Goal: Transaction & Acquisition: Purchase product/service

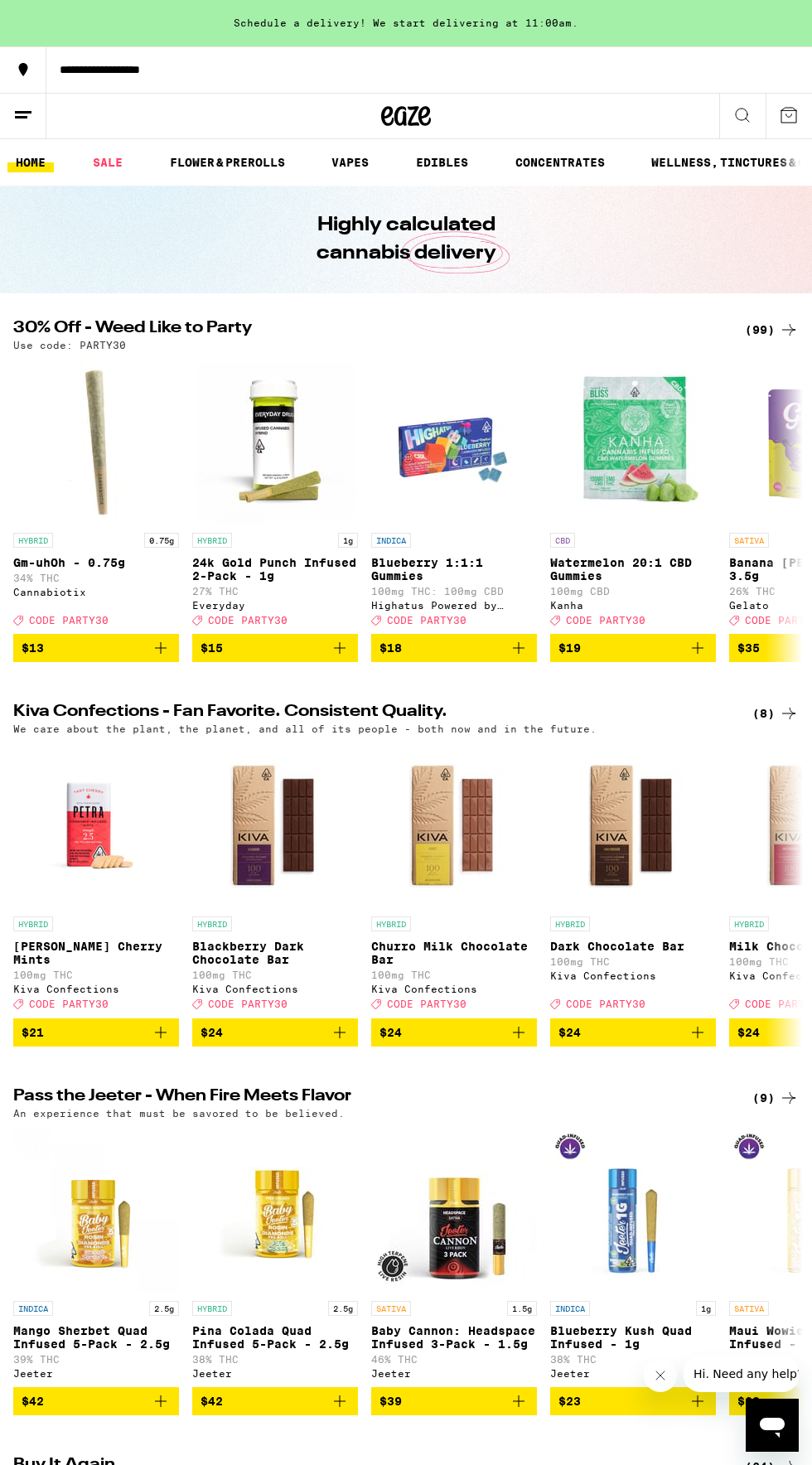
click at [714, 394] on img "Open page for Watermelon 20:1 CBD Gummies from Kanha" at bounding box center [632, 441] width 166 height 166
click at [793, 321] on icon at bounding box center [788, 330] width 20 height 20
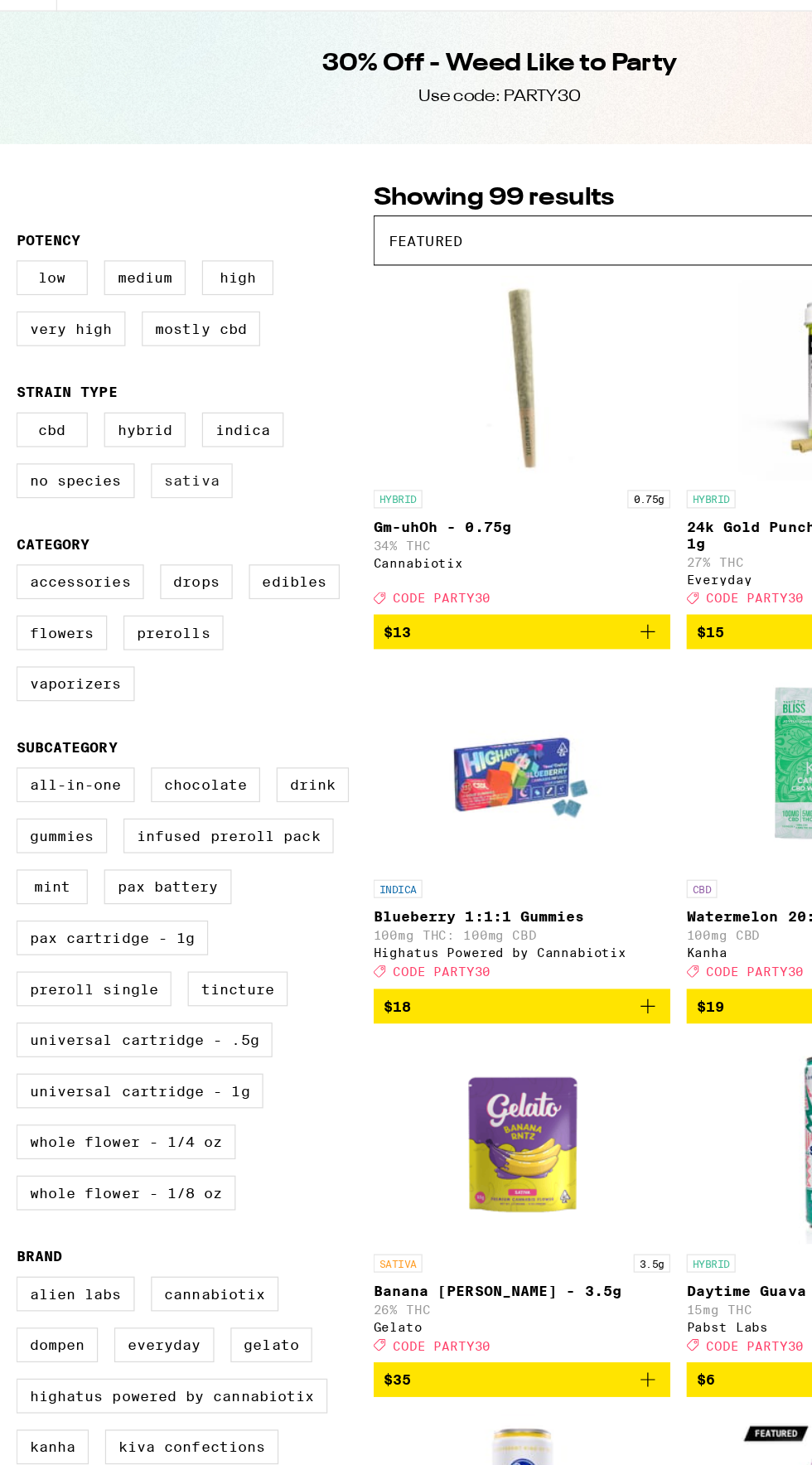
click at [157, 534] on label "Sativa" at bounding box center [156, 520] width 67 height 28
click at [18, 468] on input "Sativa" at bounding box center [17, 467] width 1 height 1
checkbox input "true"
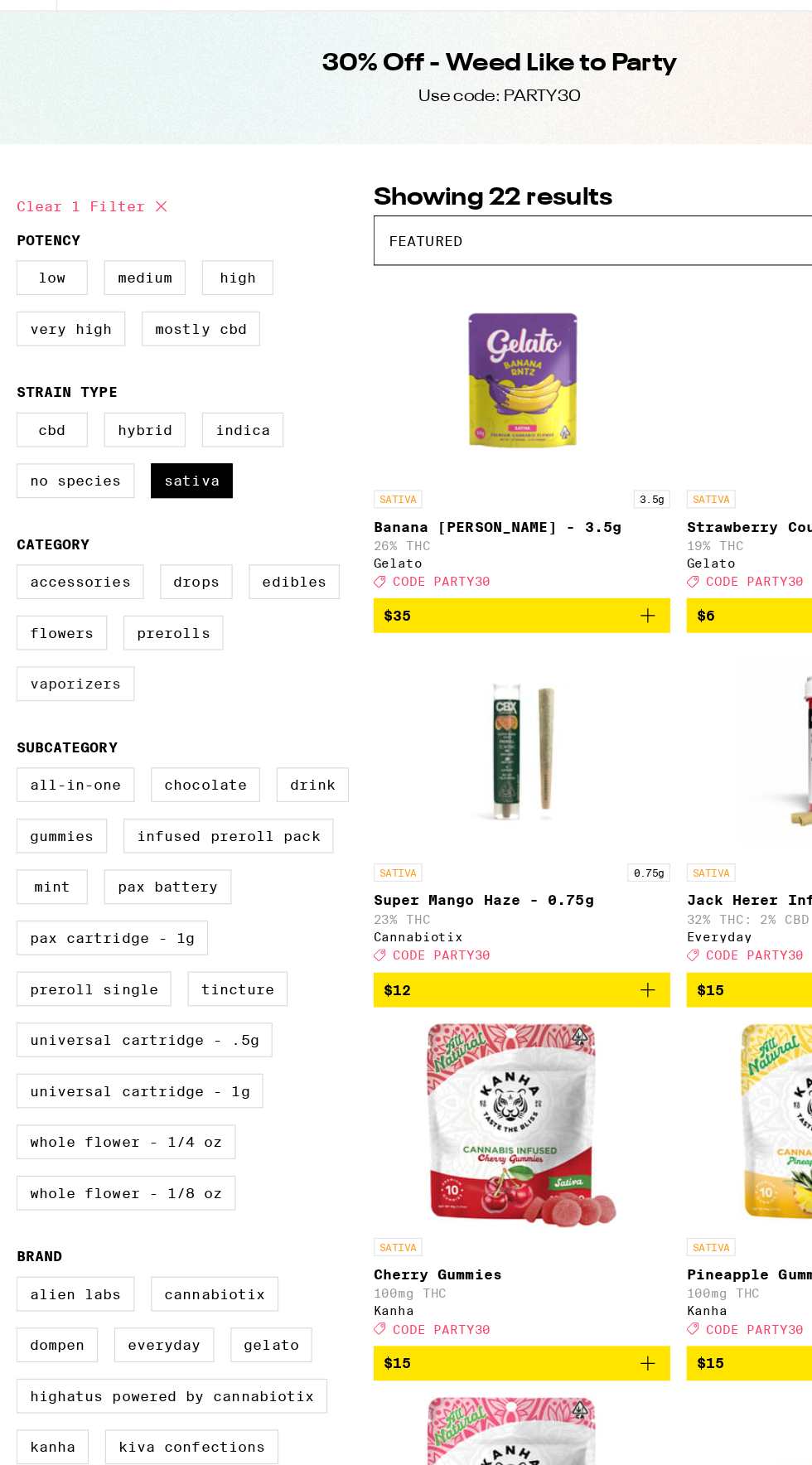
click at [50, 699] on label "Vaporizers" at bounding box center [62, 684] width 96 height 28
click at [18, 591] on input "Vaporizers" at bounding box center [17, 591] width 1 height 1
checkbox input "true"
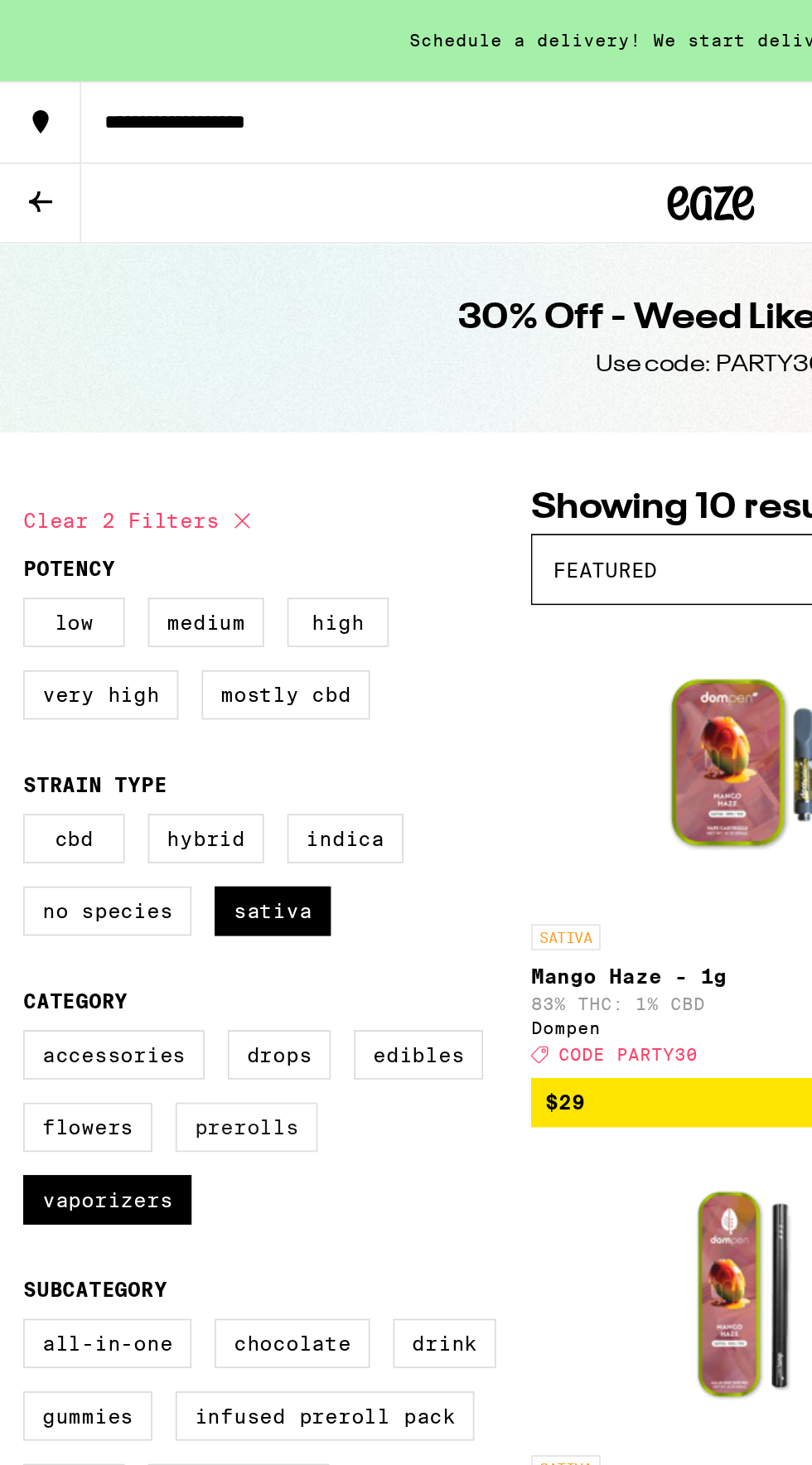
click at [143, 658] on label "Prerolls" at bounding box center [140, 643] width 81 height 28
click at [18, 591] on input "Prerolls" at bounding box center [17, 591] width 1 height 1
checkbox input "true"
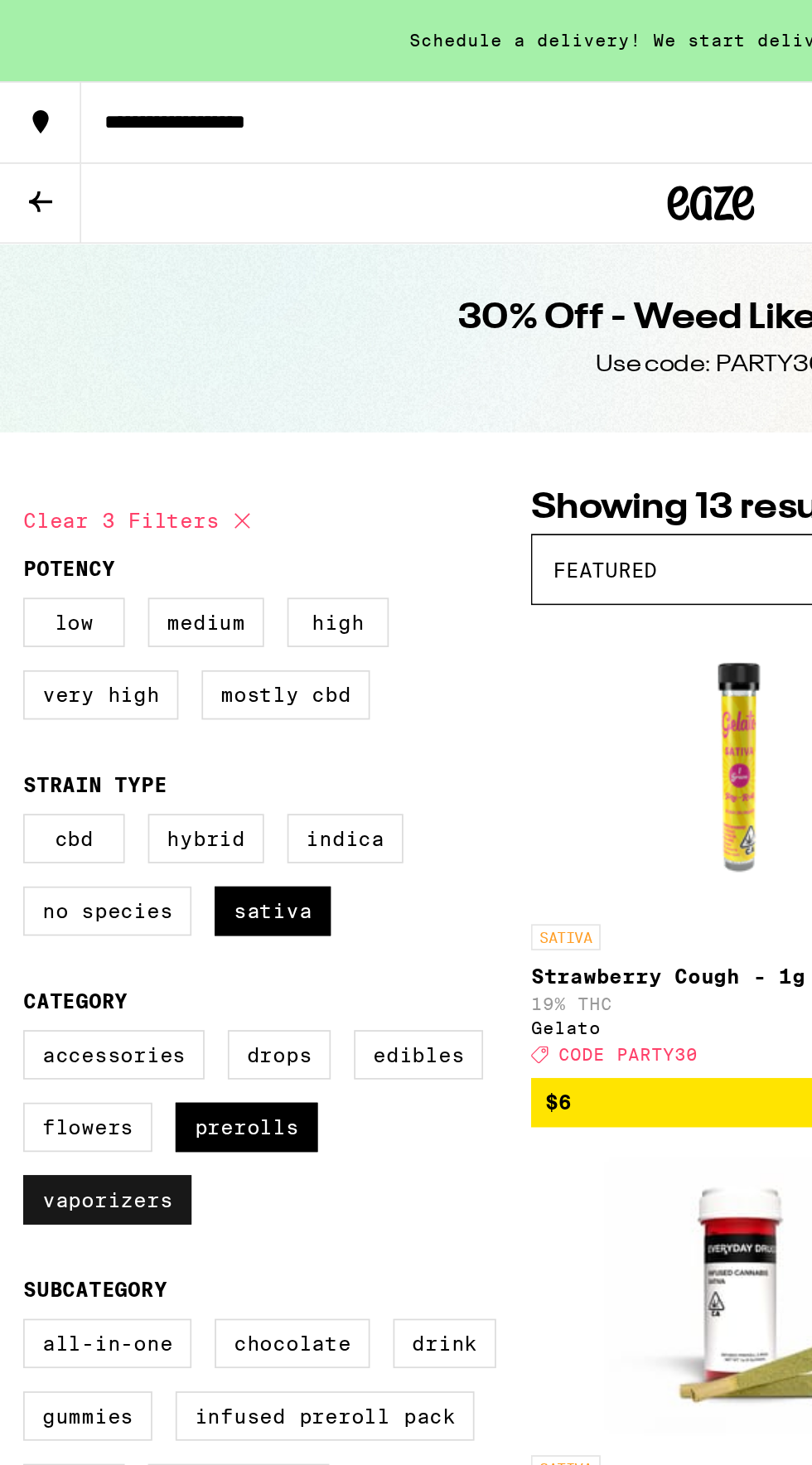
click at [56, 699] on label "Vaporizers" at bounding box center [62, 684] width 96 height 28
click at [18, 591] on input "Vaporizers" at bounding box center [17, 591] width 1 height 1
checkbox input "false"
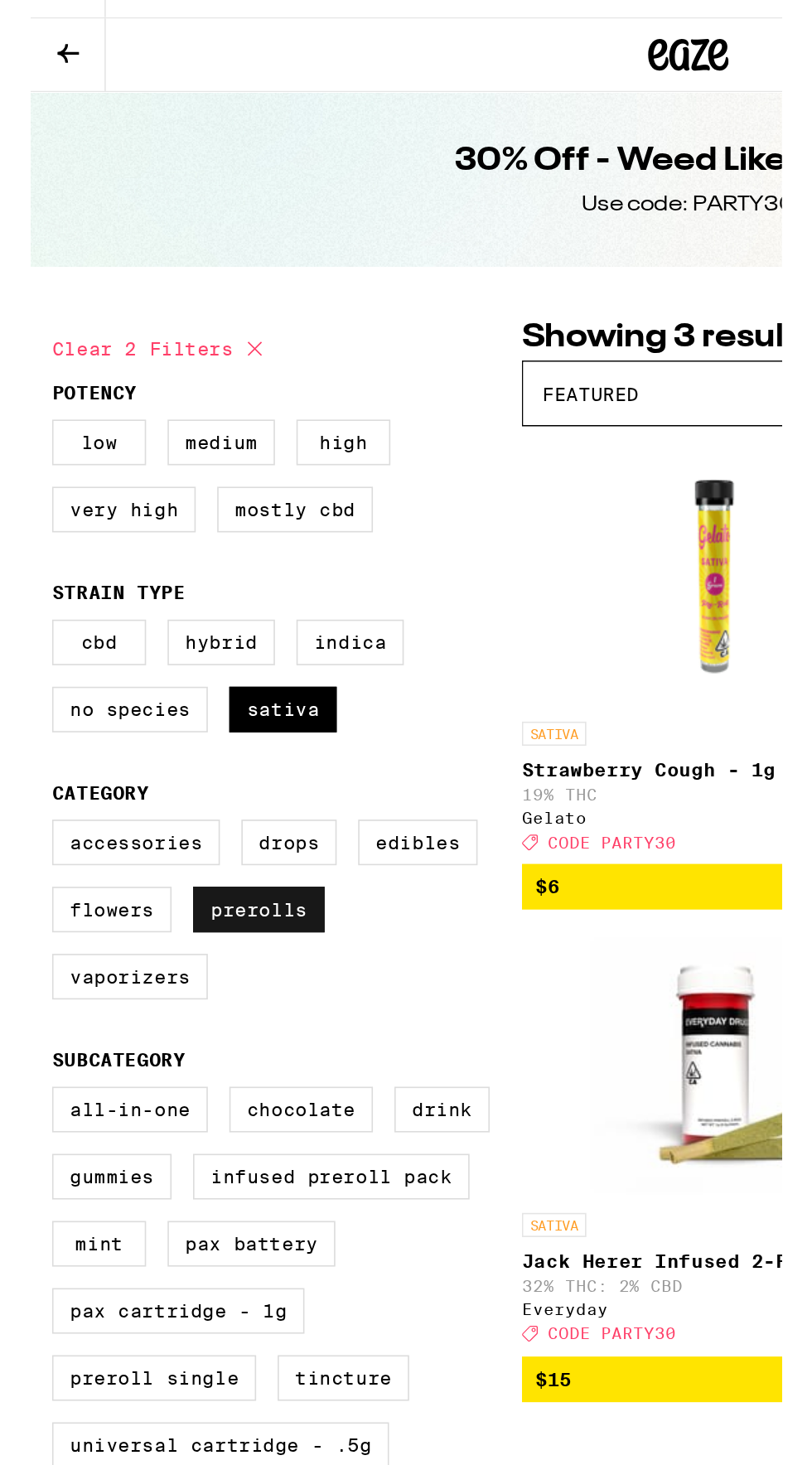
click at [133, 658] on label "Prerolls" at bounding box center [140, 643] width 81 height 28
click at [18, 591] on input "Prerolls" at bounding box center [17, 591] width 1 height 1
checkbox input "false"
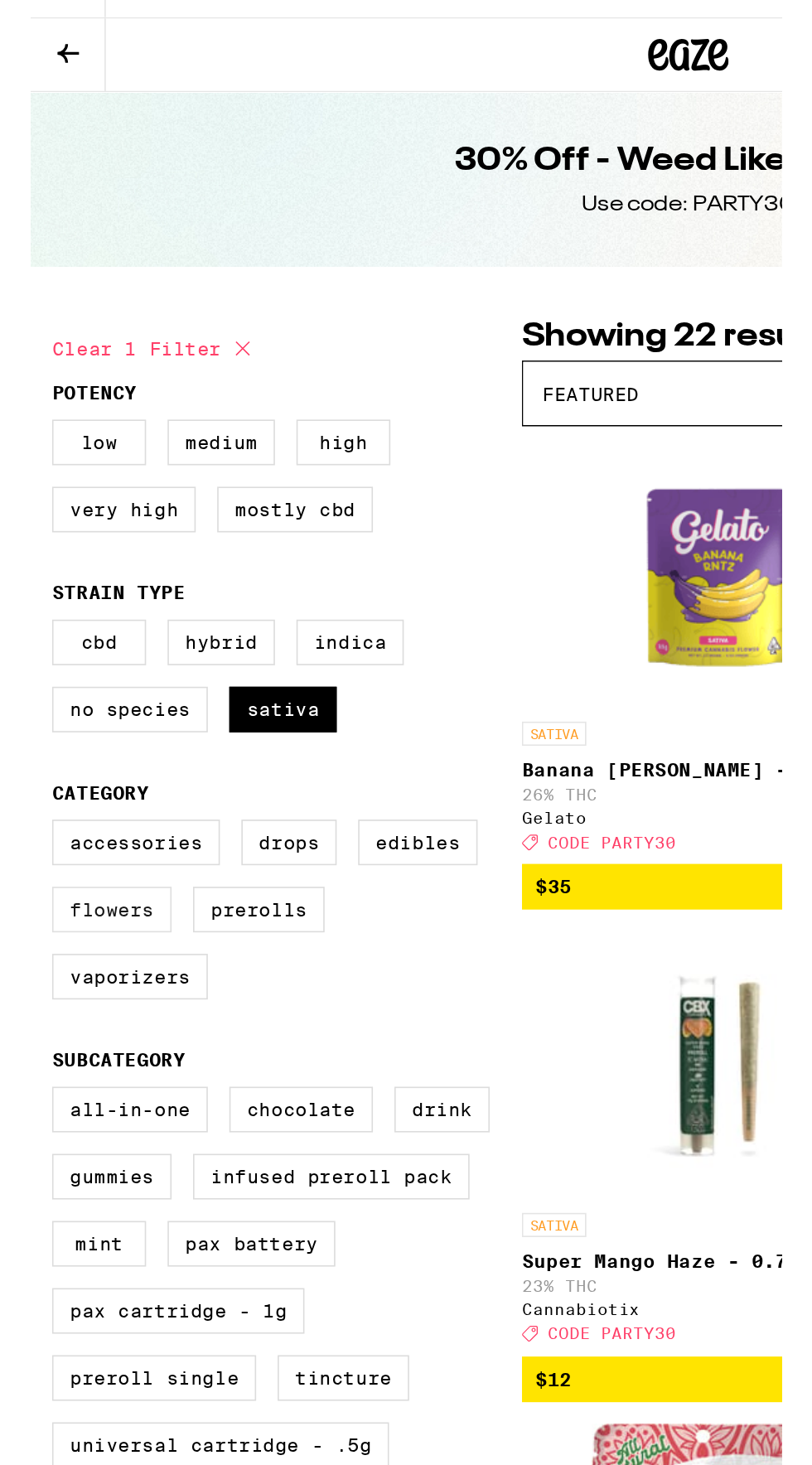
click at [54, 658] on label "Flowers" at bounding box center [50, 643] width 74 height 28
click at [18, 591] on input "Flowers" at bounding box center [17, 591] width 1 height 1
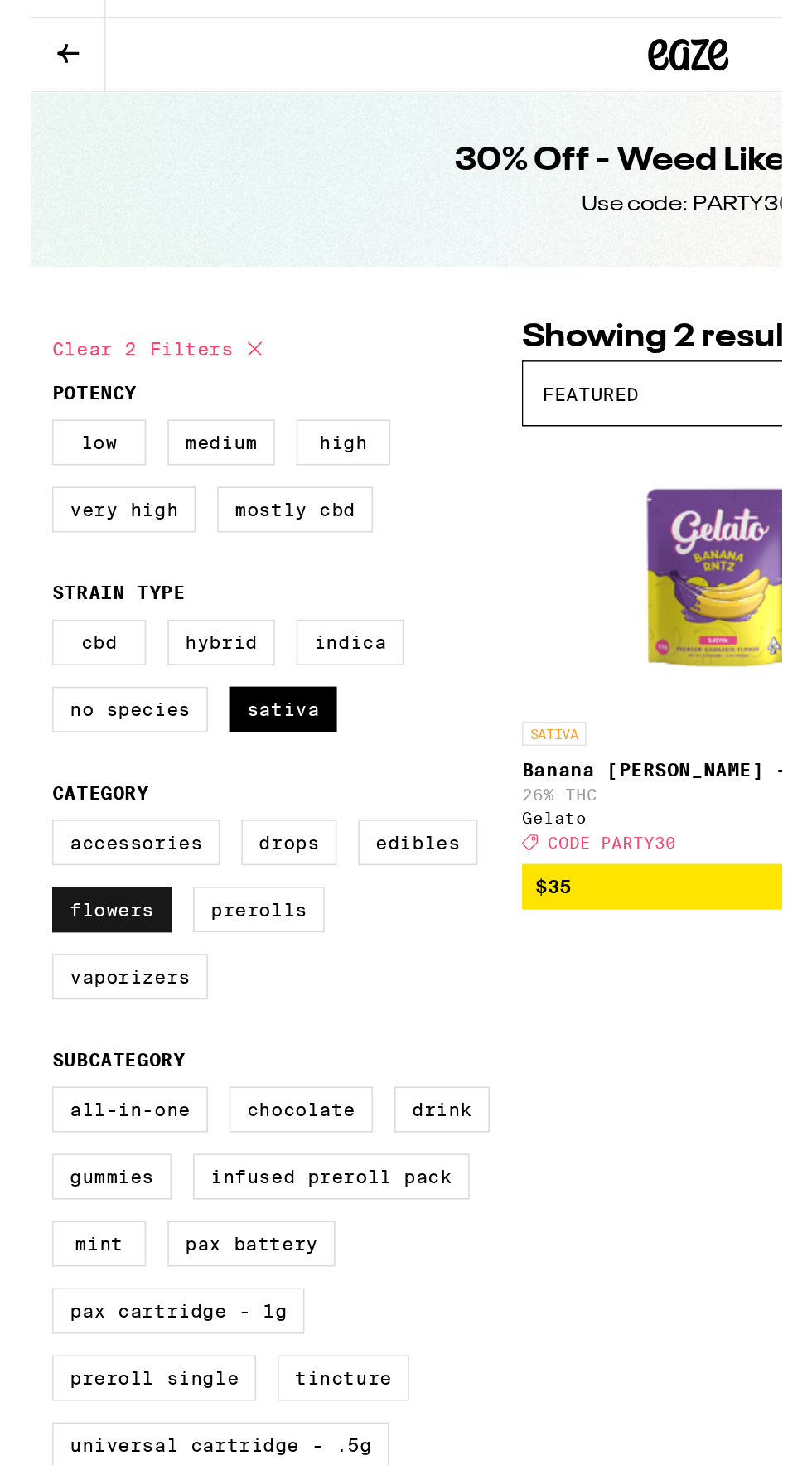
click at [45, 651] on label "Flowers" at bounding box center [50, 643] width 74 height 28
click at [18, 591] on input "Flowers" at bounding box center [17, 591] width 1 height 1
checkbox input "false"
